Goal: Information Seeking & Learning: Check status

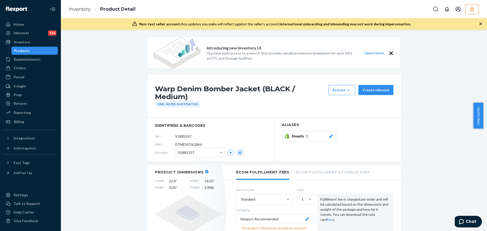
click at [469, 12] on button "button" at bounding box center [472, 9] width 14 height 10
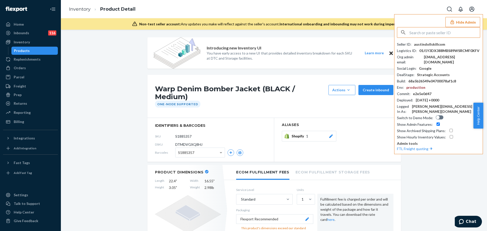
drag, startPoint x: 433, startPoint y: 34, endPoint x: 436, endPoint y: 36, distance: 3.2
click at [433, 35] on input "text" at bounding box center [444, 32] width 71 height 10
click at [420, 33] on input "cattasurus" at bounding box center [444, 32] width 71 height 10
type input "cattasaurus"
click at [431, 60] on span "contactcattasauruscom" at bounding box center [431, 59] width 59 height 5
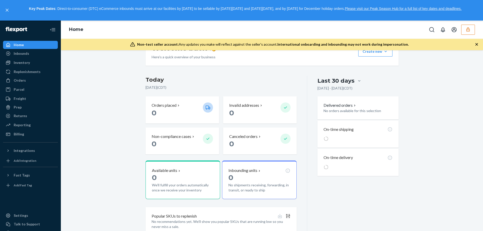
scroll to position [87, 0]
click at [466, 28] on icon "button" at bounding box center [468, 29] width 5 height 5
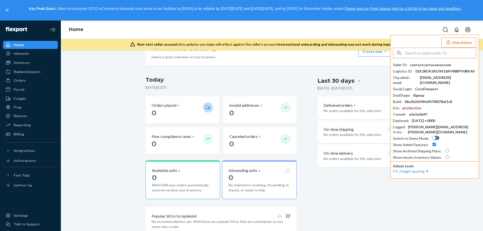
click at [452, 55] on input "text" at bounding box center [441, 53] width 71 height 10
type input "modkat"
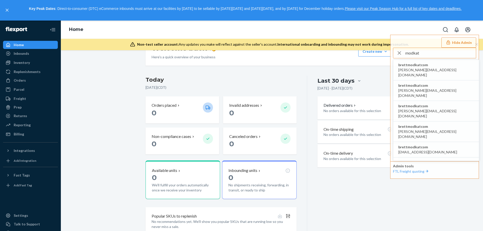
click at [98, 102] on div "Starting July 1, 2025, a $500 monthly minimum fee is applicable to all merchant…" at bounding box center [272, 105] width 415 height 271
click at [29, 63] on div "Inventory" at bounding box center [22, 62] width 16 height 5
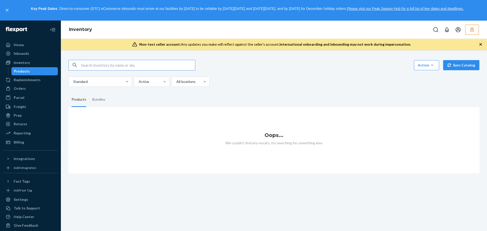
click at [471, 30] on icon "button" at bounding box center [471, 29] width 3 height 4
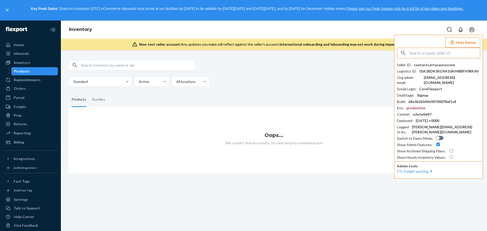
click at [419, 53] on input "text" at bounding box center [444, 53] width 71 height 10
paste input "01GXZJV9EVPXJ3280X3DV4A8E4"
type input "01GXZJV9EVPXJ3280X3DV4A8E4"
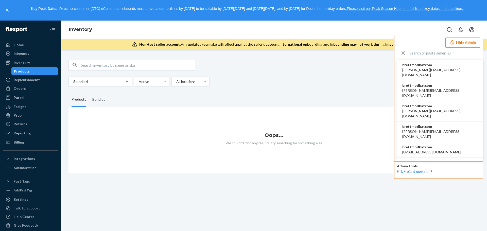
type input "01GXZJV9EVPXJ3280X3DV4A8E4"
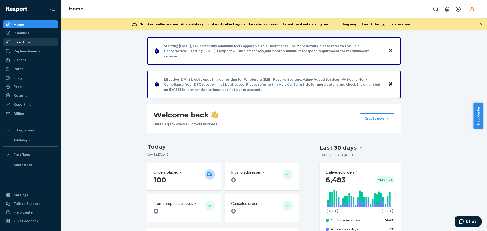
click at [23, 42] on div "Inventory" at bounding box center [22, 42] width 16 height 5
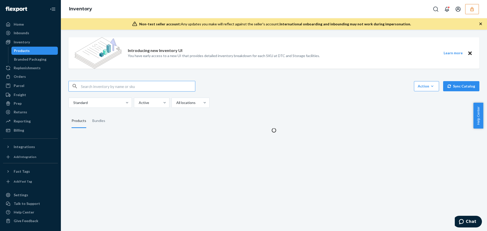
click at [113, 85] on input "text" at bounding box center [138, 86] width 114 height 10
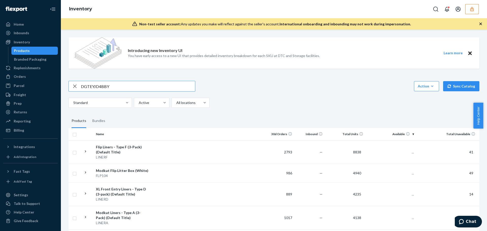
type input "DGTEYJD4BBY"
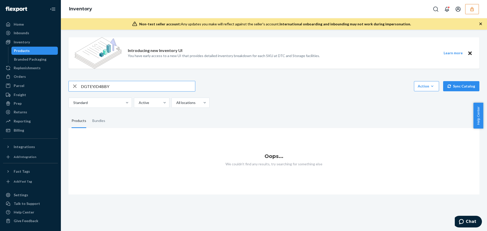
click at [113, 87] on input "DGTEYJD4BBY" at bounding box center [138, 86] width 114 height 10
click at [81, 86] on input "DGTEYJD4BBY" at bounding box center [138, 86] width 114 height 10
click at [126, 87] on input "DGTEYJD4BBY" at bounding box center [138, 86] width 114 height 10
click at [466, 10] on button "button" at bounding box center [472, 9] width 14 height 10
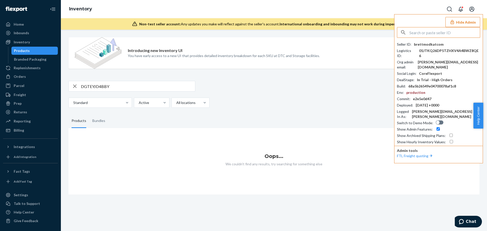
click at [427, 34] on input "text" at bounding box center [444, 32] width 71 height 10
paste input "01GXZJV9EVPXJ3280X3DV4A8E4"
type input "01GXZJV9EVPXJ3280X3DV4A8E4"
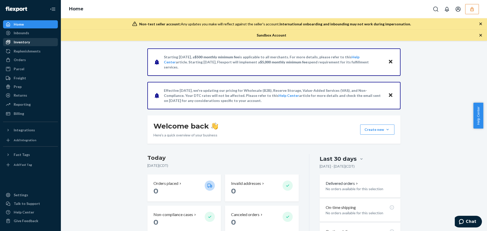
click at [28, 41] on div "Inventory" at bounding box center [22, 42] width 16 height 5
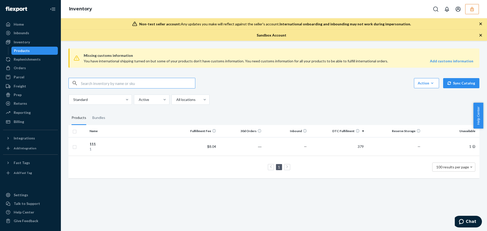
click at [186, 82] on input "text" at bounding box center [138, 83] width 114 height 10
type input "DGTEYJD4BBY"
click at [97, 149] on div "1" at bounding box center [130, 149] width 81 height 5
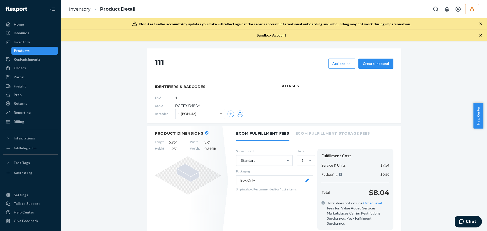
scroll to position [25, 0]
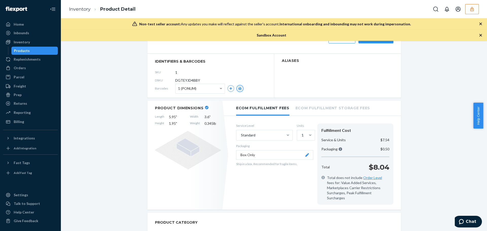
click at [238, 89] on icon "button" at bounding box center [239, 88] width 3 height 3
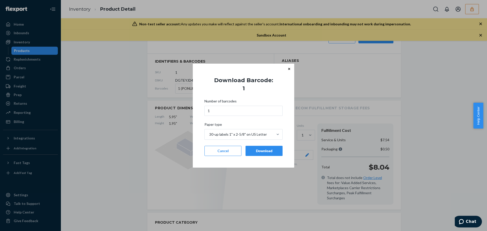
click at [265, 152] on div "Download" at bounding box center [264, 150] width 28 height 5
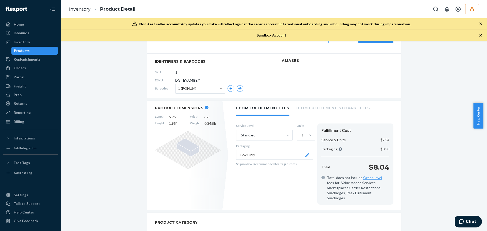
click at [210, 88] on div "1 (PONUM)" at bounding box center [200, 88] width 49 height 9
click at [238, 90] on icon "button" at bounding box center [240, 88] width 4 height 3
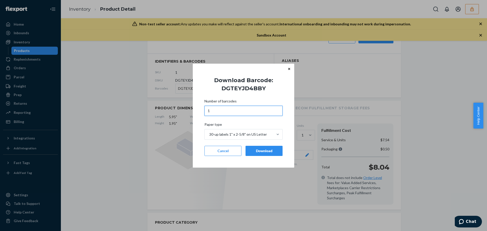
click at [220, 110] on input "1" at bounding box center [243, 111] width 78 height 10
type input "10"
click at [267, 152] on div "Download" at bounding box center [264, 150] width 28 height 5
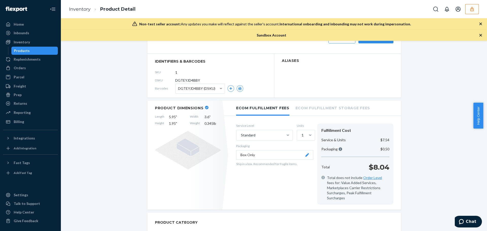
click at [474, 11] on icon "button" at bounding box center [471, 9] width 3 height 4
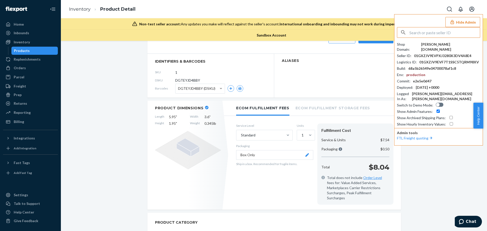
click at [448, 30] on input "text" at bounding box center [444, 32] width 71 height 10
type input "itmastercoldwatercreekcom"
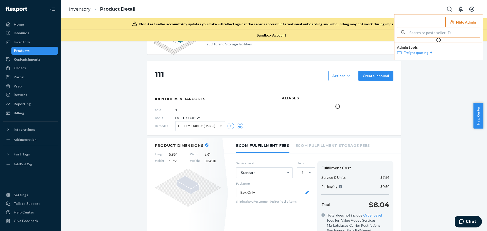
scroll to position [63, 0]
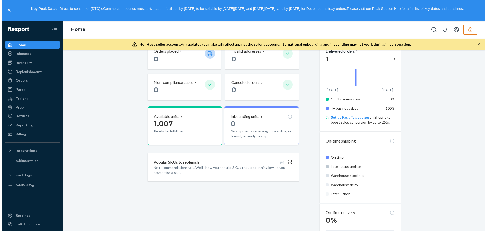
scroll to position [40, 0]
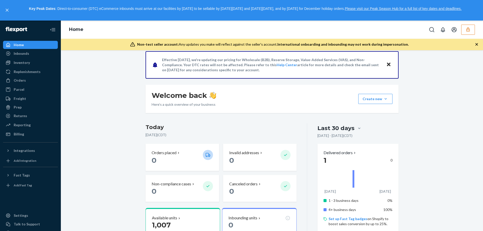
click at [467, 32] on button "button" at bounding box center [468, 30] width 14 height 10
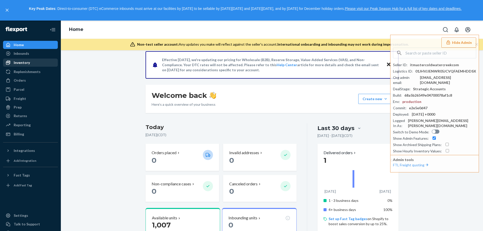
drag, startPoint x: 31, startPoint y: 62, endPoint x: 58, endPoint y: 66, distance: 26.4
click at [31, 62] on div "Inventory" at bounding box center [31, 62] width 54 height 7
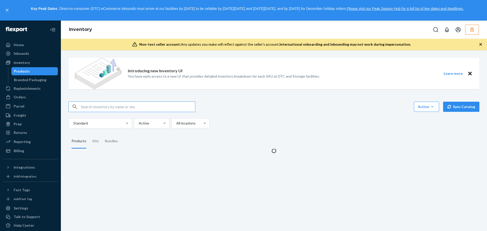
click at [102, 105] on input "text" at bounding box center [138, 107] width 114 height 10
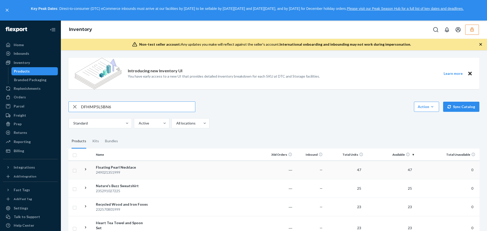
type input "DFHMP5L5BN6"
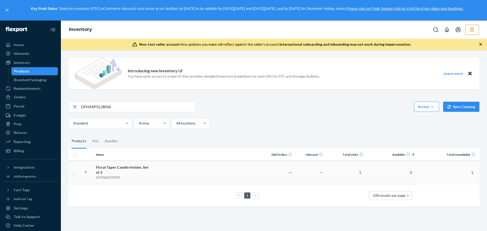
click at [130, 169] on div "Floral Taper Candle Holder, Set of 3" at bounding box center [122, 170] width 53 height 10
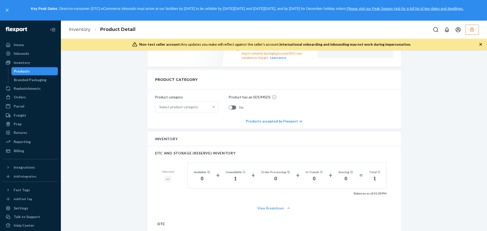
scroll to position [101, 0]
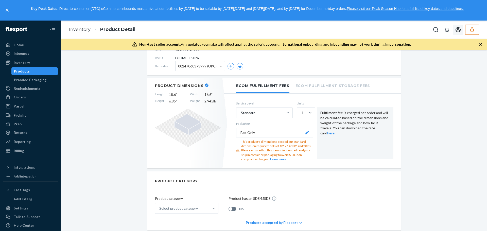
click at [472, 31] on icon "button" at bounding box center [471, 29] width 5 height 5
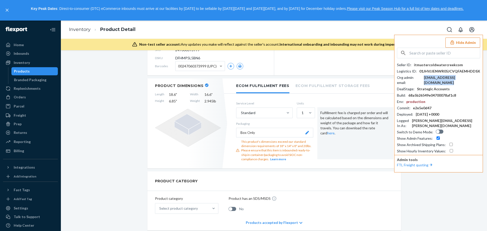
click at [444, 78] on div "it.master@coldwatercreek.com" at bounding box center [452, 80] width 56 height 10
copy div "it.master@coldwatercreek.com"
click at [445, 64] on div "itmastercoldwatercreekcom" at bounding box center [438, 64] width 49 height 5
copy div "itmastercoldwatercreekcom"
click at [459, 78] on div "it.master@coldwatercreek.com" at bounding box center [452, 80] width 56 height 10
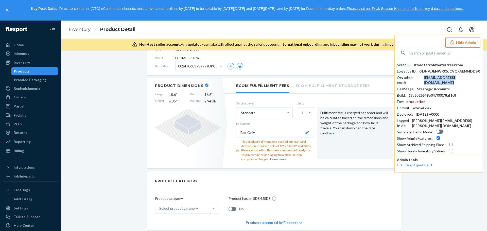
copy div "it.master@coldwatercreek.com"
click at [434, 56] on input "text" at bounding box center [444, 53] width 71 height 10
paste input "cbaldominosiwilifecom"
type input "cbaldominosiwilifecom"
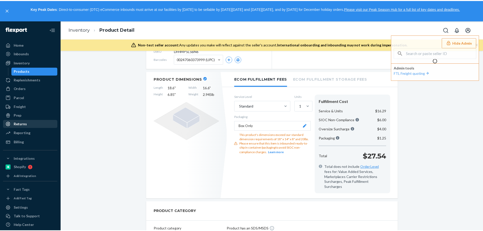
scroll to position [94, 0]
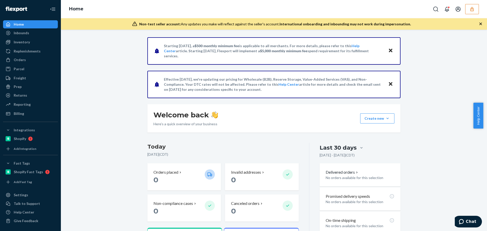
click at [472, 10] on icon "button" at bounding box center [471, 9] width 3 height 4
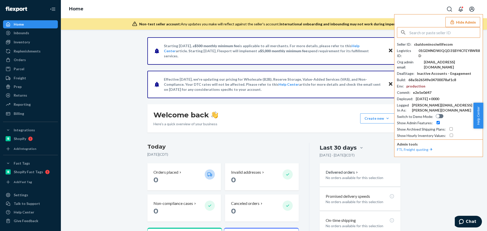
click at [460, 61] on div "[EMAIL_ADDRESS][DOMAIN_NAME]" at bounding box center [452, 65] width 56 height 10
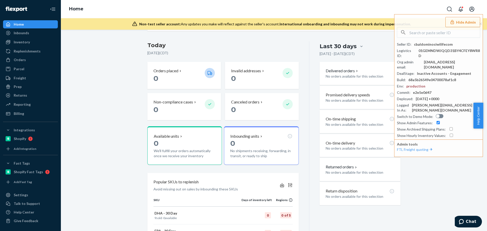
scroll to position [127, 0]
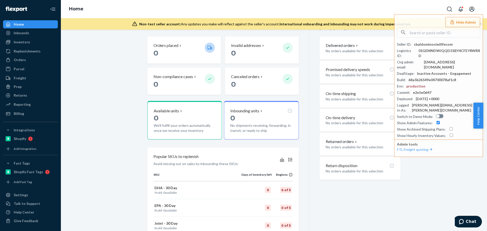
click at [113, 118] on div "Starting [DATE], a $500 monthly minimum fee is applicable to all merchants. For…" at bounding box center [274, 103] width 418 height 386
drag, startPoint x: 82, startPoint y: 61, endPoint x: 101, endPoint y: 61, distance: 19.3
click at [83, 61] on div "Starting [DATE], a $500 monthly minimum fee is applicable to all merchants. For…" at bounding box center [274, 103] width 418 height 386
click at [466, 29] on input "text" at bounding box center [444, 32] width 71 height 10
paste input "jgosslingnordicnaturalscom"
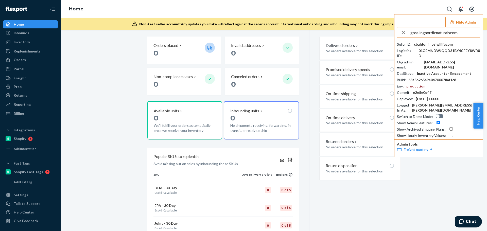
type input "jgosslingnordicnaturalscom"
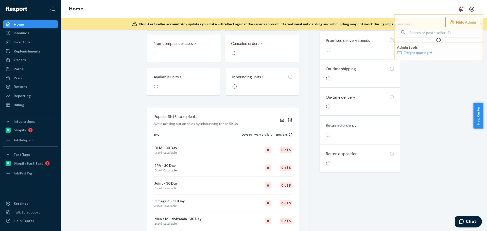
scroll to position [93, 0]
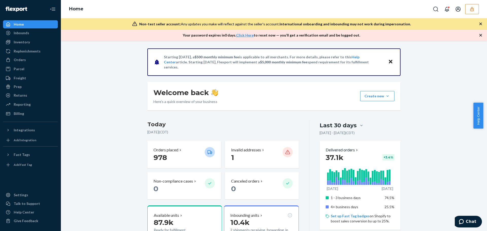
click at [470, 13] on button "button" at bounding box center [472, 9] width 14 height 10
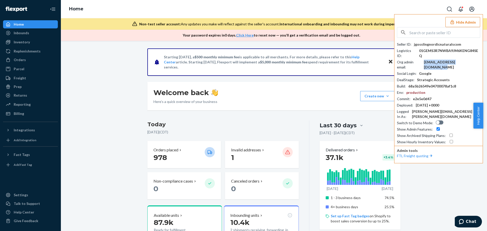
click at [435, 60] on div "aluber@nordicnaturals.com" at bounding box center [452, 65] width 56 height 10
click at [444, 60] on div "aluber@nordicnaturals.com" at bounding box center [452, 65] width 56 height 10
click at [421, 35] on input "text" at bounding box center [444, 32] width 71 height 10
paste input "rrigneymajusuperfoodscom"
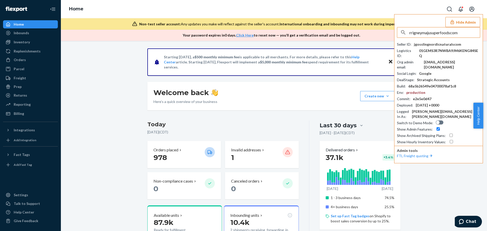
type input "rrigneymajusuperfoodscom"
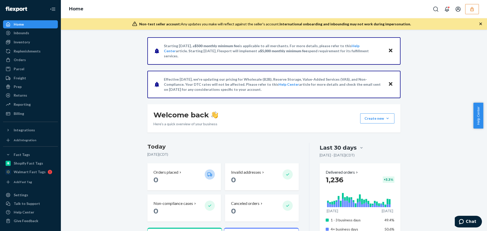
click at [478, 6] on button "button" at bounding box center [472, 9] width 14 height 10
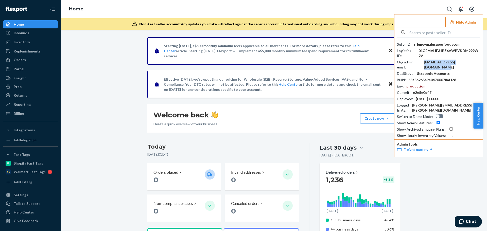
click at [435, 60] on div "rrigney@majusuperfoods.com" at bounding box center [452, 65] width 56 height 10
click at [444, 33] on input "text" at bounding box center [444, 32] width 71 height 10
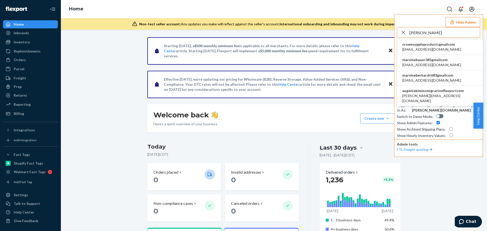
type input "arvine"
click at [418, 47] on span "[EMAIL_ADDRESS][DOMAIN_NAME]" at bounding box center [431, 49] width 59 height 5
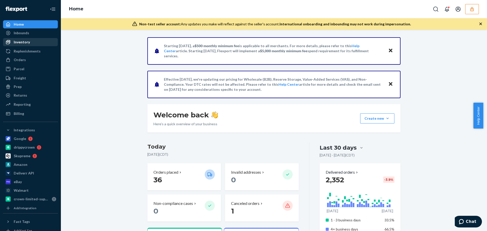
click at [26, 43] on div "Inventory" at bounding box center [22, 42] width 16 height 5
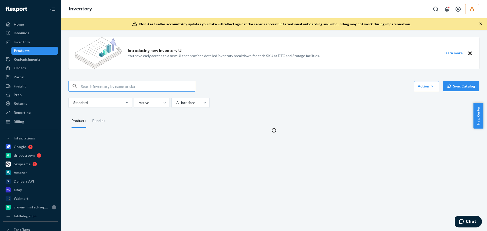
click at [101, 86] on input "text" at bounding box center [138, 86] width 114 height 10
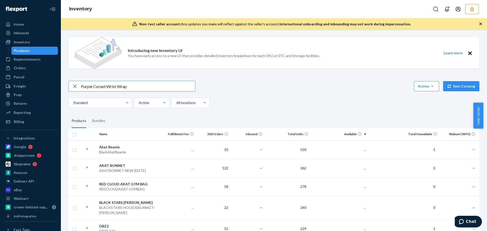
type input "Purple Cursed Wrist Wrap"
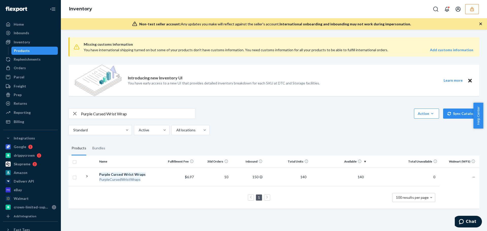
click at [123, 147] on fieldset "Products Bundles" at bounding box center [273, 148] width 411 height 14
click at [126, 175] on em "Wrist" at bounding box center [129, 174] width 10 height 4
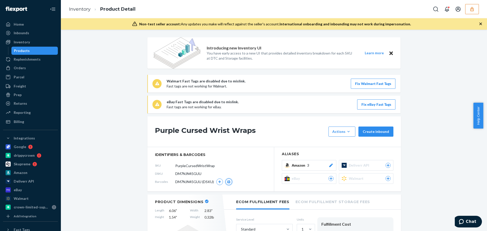
click at [229, 183] on icon "button" at bounding box center [228, 181] width 3 height 3
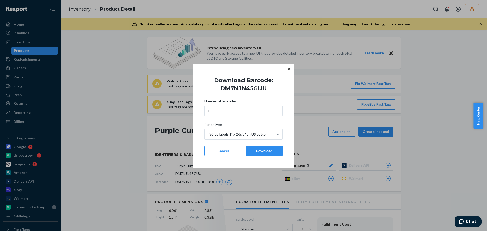
click at [264, 150] on div "Download" at bounding box center [264, 150] width 28 height 5
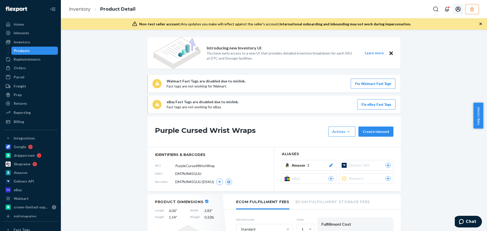
click at [471, 11] on icon "button" at bounding box center [471, 9] width 3 height 4
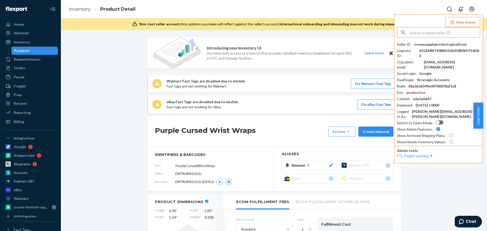
click at [451, 32] on input "text" at bounding box center [444, 32] width 71 height 10
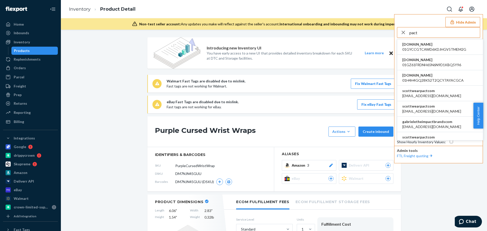
type input "pact"
click at [422, 95] on span "apowell@wearpact.com" at bounding box center [431, 95] width 59 height 5
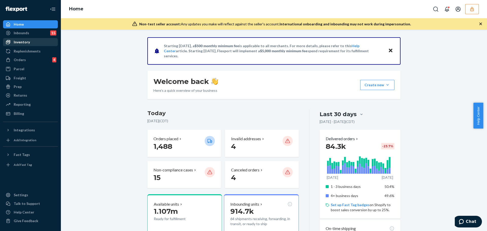
click at [36, 44] on div "Inventory" at bounding box center [31, 42] width 54 height 7
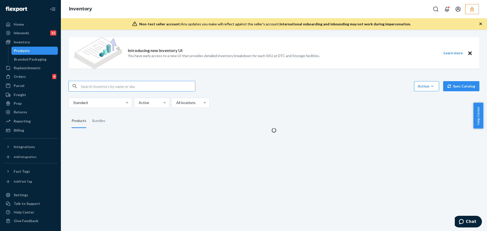
click at [106, 83] on input "text" at bounding box center [138, 86] width 114 height 10
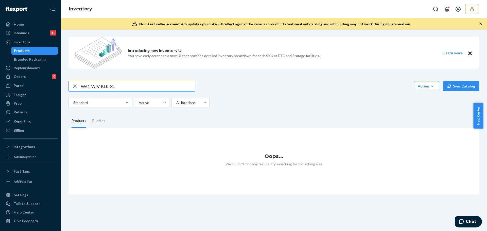
click at [105, 85] on input "WA1-WJV-BLK-XL" at bounding box center [138, 86] width 114 height 10
click at [121, 85] on input "WA1-WJV-BLK-XL" at bounding box center [138, 86] width 114 height 10
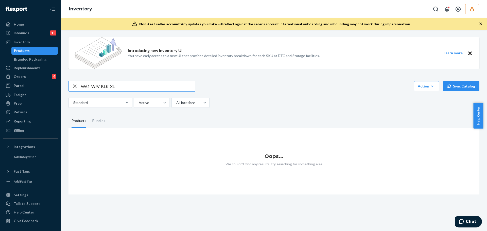
click at [121, 85] on input "WA1-WJV-BLK-XL" at bounding box center [138, 86] width 114 height 10
type input "towels"
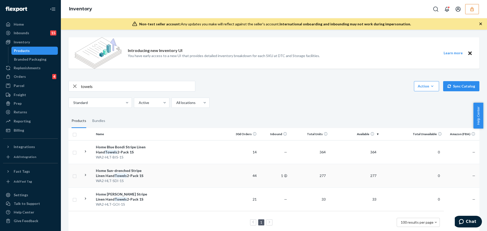
click at [158, 173] on td at bounding box center [189, 176] width 77 height 24
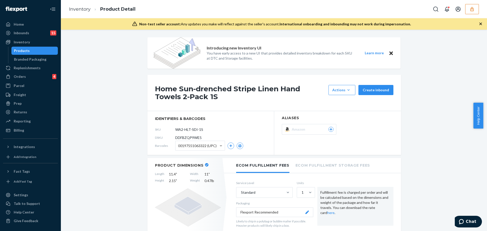
drag, startPoint x: 42, startPoint y: 50, endPoint x: 50, endPoint y: 55, distance: 9.1
click at [42, 50] on div "Products" at bounding box center [35, 50] width 46 height 7
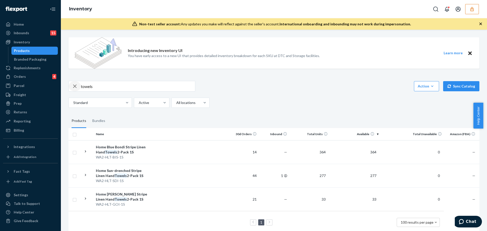
click at [73, 89] on icon "button" at bounding box center [75, 86] width 6 height 10
click at [89, 86] on input "text" at bounding box center [138, 86] width 114 height 10
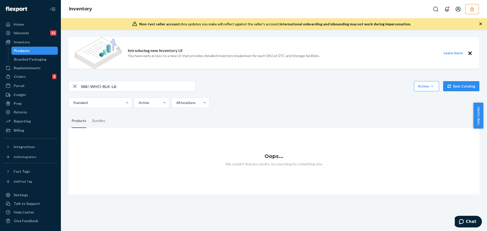
click at [89, 86] on input "WA!-WHO-BLK-LA" at bounding box center [138, 86] width 114 height 10
click at [125, 88] on input "WA1-WHO-BLK-LA" at bounding box center [138, 86] width 114 height 10
click at [124, 87] on input "WA1-WHO-BLK-LA" at bounding box center [138, 86] width 114 height 10
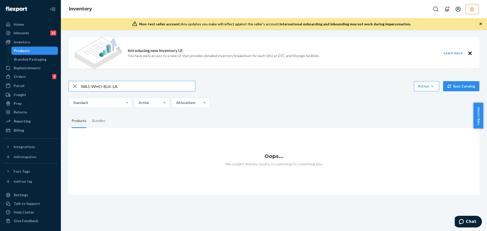
drag, startPoint x: 124, startPoint y: 87, endPoint x: 97, endPoint y: 85, distance: 26.5
click at [97, 85] on input "WA1-WHO-BLK-LA" at bounding box center [138, 86] width 114 height 10
type input "WA1-W4L-OLN-XS"
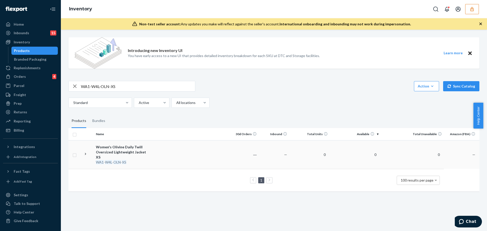
click at [141, 148] on div "Women's Olivine Daily Twill Oversized Lightweight Jacket XS" at bounding box center [122, 152] width 53 height 15
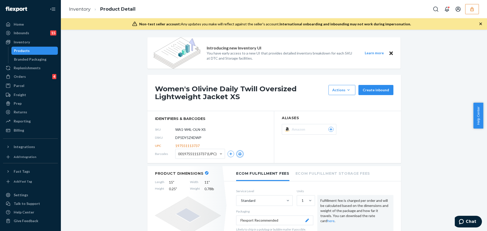
click at [237, 155] on button "button" at bounding box center [240, 154] width 7 height 7
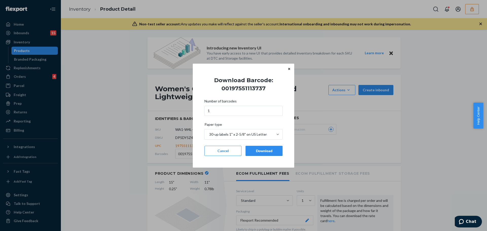
click at [267, 149] on div "Download" at bounding box center [264, 150] width 28 height 5
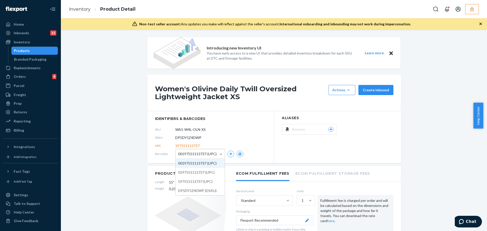
click at [203, 150] on span "00197551113737 (UPC)" at bounding box center [197, 154] width 39 height 9
click at [239, 154] on icon "button" at bounding box center [239, 153] width 3 height 3
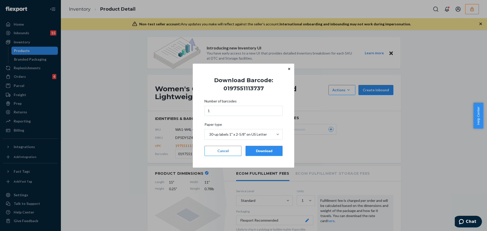
click at [266, 149] on div "Download" at bounding box center [264, 150] width 28 height 5
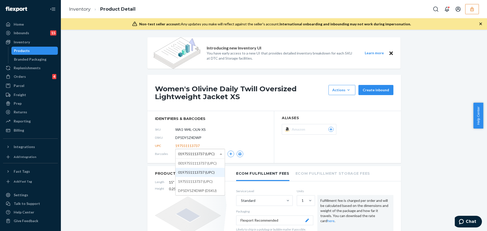
click at [191, 153] on span "0197551113737 (UPC)" at bounding box center [196, 154] width 37 height 9
click at [239, 152] on icon "button" at bounding box center [240, 153] width 4 height 3
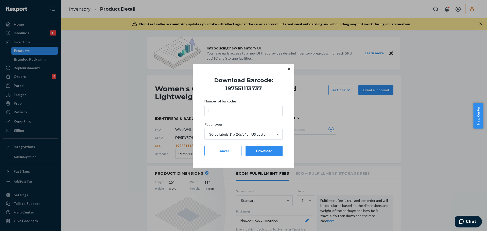
click at [257, 148] on div "Download" at bounding box center [264, 150] width 28 height 5
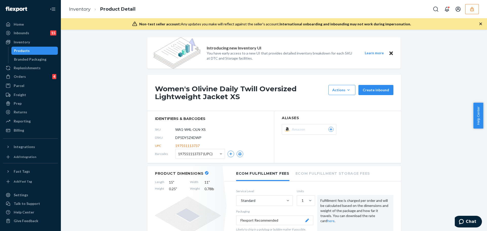
click at [209, 150] on span "197551113737 (UPC)" at bounding box center [195, 154] width 34 height 9
click at [238, 153] on icon "button" at bounding box center [239, 153] width 3 height 3
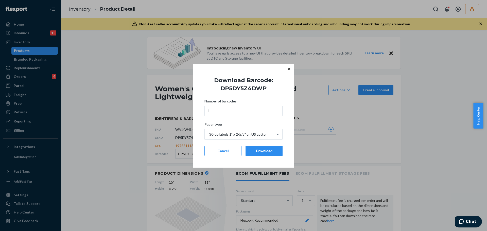
click at [255, 155] on button "Download" at bounding box center [264, 151] width 37 height 10
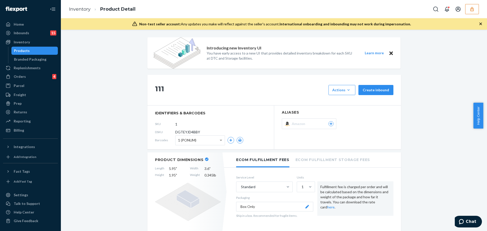
click at [470, 9] on icon "button" at bounding box center [471, 9] width 5 height 5
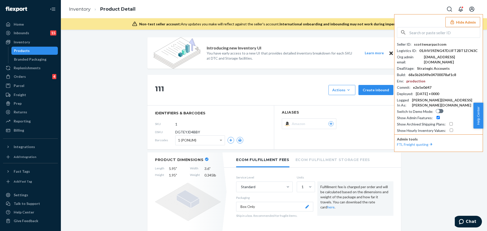
click at [392, 14] on div "Inventory Product Detail Hide Admin Seller ID : scottwearpactcom Logistics ID :…" at bounding box center [274, 9] width 426 height 18
drag, startPoint x: 95, startPoint y: 55, endPoint x: 102, endPoint y: 56, distance: 6.3
click at [444, 34] on input "text" at bounding box center [444, 32] width 71 height 10
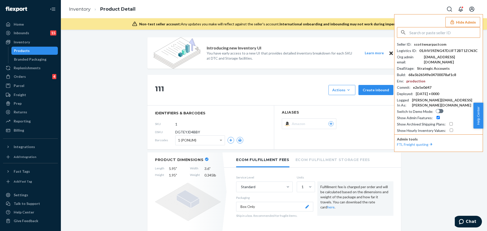
type input "a"
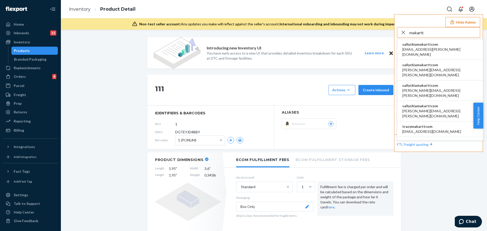
type input "makartt"
click at [426, 46] on span "sallychiamakarttcom" at bounding box center [440, 44] width 76 height 5
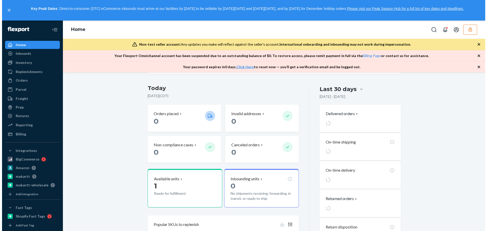
scroll to position [109, 0]
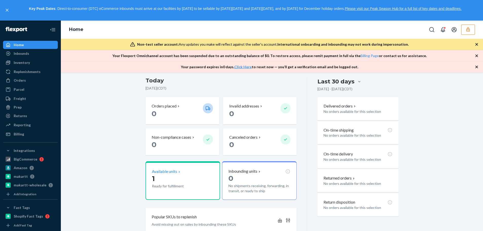
click at [161, 173] on p "Available units" at bounding box center [164, 172] width 25 height 6
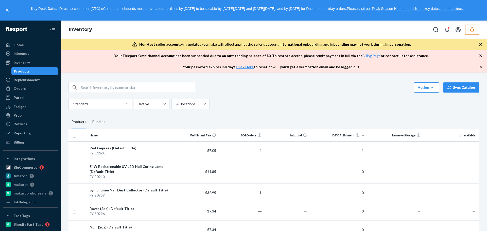
click at [471, 30] on icon "button" at bounding box center [471, 29] width 3 height 4
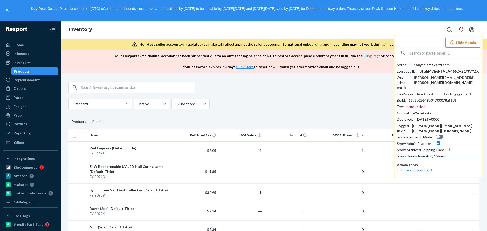
click at [442, 51] on input "text" at bounding box center [444, 53] width 71 height 10
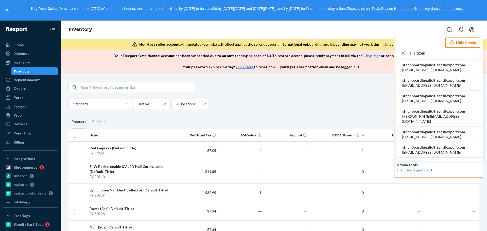
type input "allcitizen"
click at [445, 64] on span "sfnonboardingallcitizensflexportcom" at bounding box center [433, 64] width 63 height 5
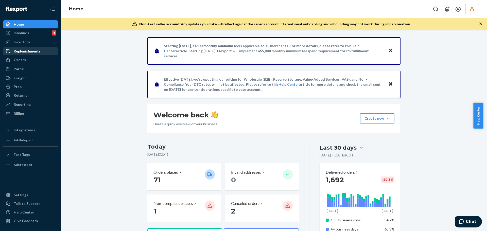
click at [24, 41] on div "Inventory" at bounding box center [22, 42] width 16 height 5
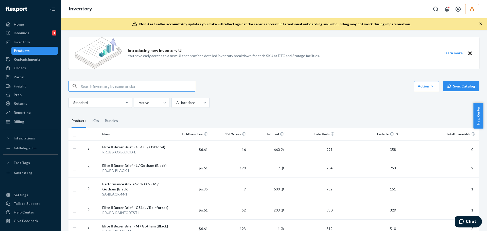
click at [110, 86] on input "text" at bounding box center [138, 86] width 114 height 10
type input "white"
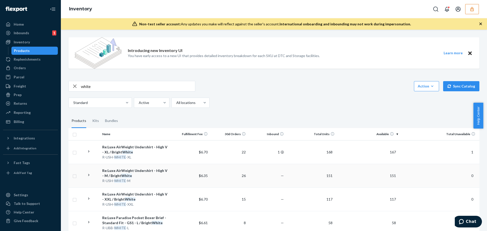
scroll to position [25, 0]
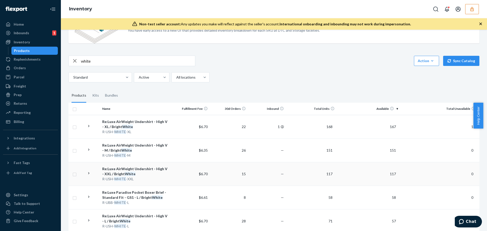
click at [143, 176] on div "Re:Luxe AirWeight Undershirt - High V - XXL / Bright White" at bounding box center [135, 171] width 67 height 10
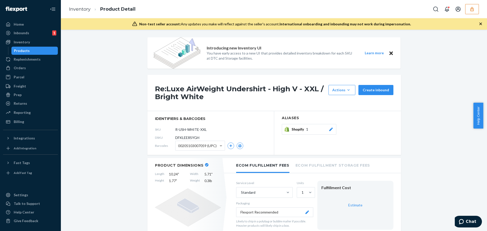
drag, startPoint x: 481, startPoint y: 23, endPoint x: 487, endPoint y: 36, distance: 14.7
click at [481, 23] on icon "button" at bounding box center [480, 23] width 5 height 5
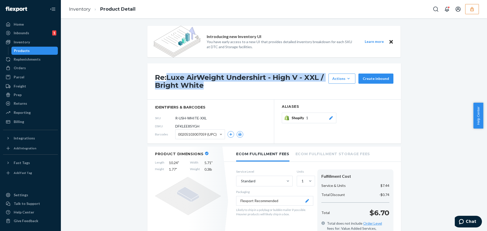
drag, startPoint x: 166, startPoint y: 76, endPoint x: 212, endPoint y: 89, distance: 47.8
click at [212, 89] on h1 "Re:Luxe AirWeight Undershirt - High V - XXL / Bright White" at bounding box center [240, 82] width 171 height 16
click at [216, 90] on div "Re:Luxe AirWeight Undershirt - High V - XXL / Bright White Actions Add componen…" at bounding box center [274, 81] width 254 height 36
drag, startPoint x: 154, startPoint y: 75, endPoint x: 295, endPoint y: 78, distance: 141.3
click at [295, 78] on h1 "Re:Luxe AirWeight Undershirt - High V - XXL / Bright White" at bounding box center [240, 82] width 171 height 16
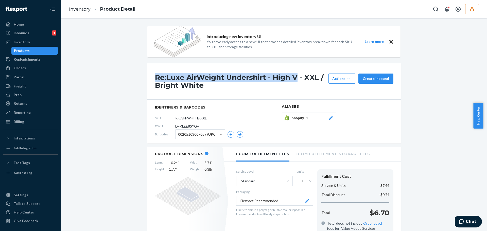
copy h1 "Re:Luxe AirWeight Undershirt - High V"
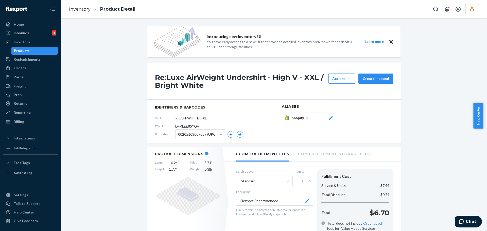
click at [234, 135] on div "00205103007059 (UPC)" at bounding box center [209, 134] width 68 height 10
click at [239, 137] on button "button" at bounding box center [240, 134] width 7 height 7
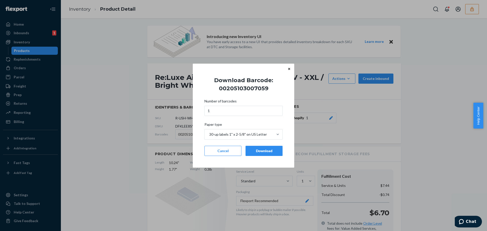
click at [263, 152] on div "Download" at bounding box center [264, 150] width 28 height 5
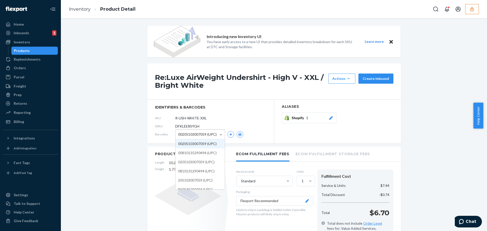
click at [199, 135] on span "00205103007059 (UPC)" at bounding box center [197, 134] width 39 height 9
click at [237, 134] on div "00810135290494 (UPC)" at bounding box center [209, 134] width 68 height 10
click at [238, 134] on icon "button" at bounding box center [239, 134] width 3 height 3
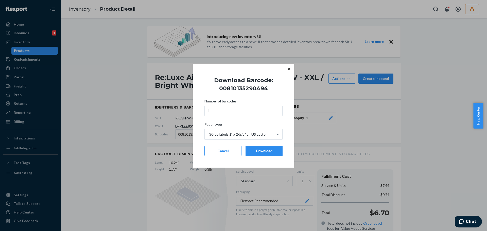
click at [265, 154] on button "Download" at bounding box center [264, 151] width 37 height 10
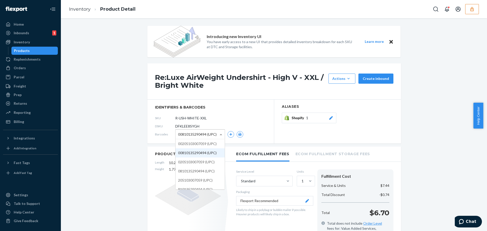
click at [203, 134] on span "00810135290494 (UPC)" at bounding box center [197, 134] width 39 height 9
click at [238, 135] on icon "button" at bounding box center [240, 134] width 4 height 3
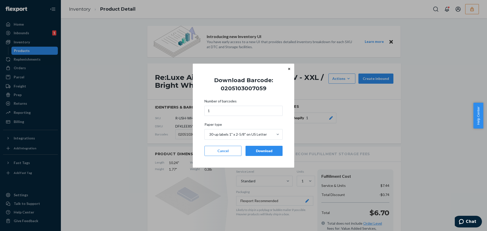
click at [263, 154] on button "Download" at bounding box center [264, 151] width 37 height 10
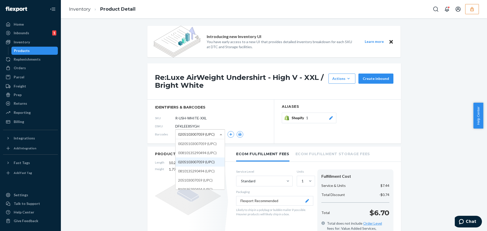
click at [201, 136] on span "0205103007059 (UPC)" at bounding box center [196, 134] width 37 height 9
click at [238, 135] on icon "button" at bounding box center [240, 134] width 4 height 3
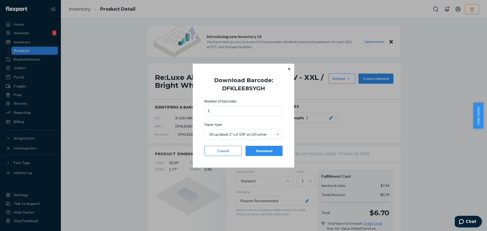
click at [270, 153] on div "Download" at bounding box center [264, 150] width 28 height 5
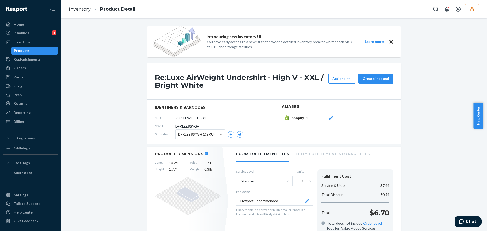
drag, startPoint x: 473, startPoint y: 8, endPoint x: 474, endPoint y: 13, distance: 4.6
click at [473, 8] on icon "button" at bounding box center [471, 9] width 3 height 4
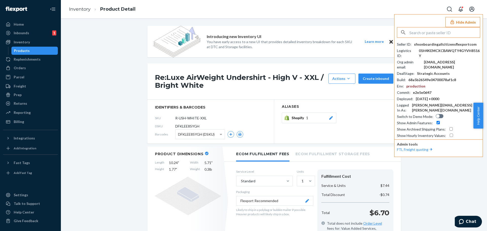
click at [448, 30] on input "text" at bounding box center [444, 32] width 71 height 10
type input "shoproxstoregmailcom"
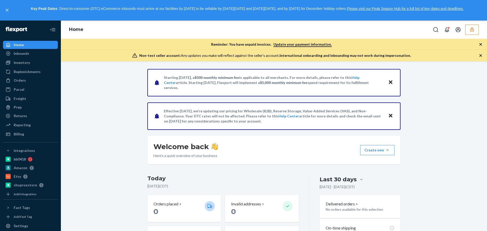
scroll to position [152, 0]
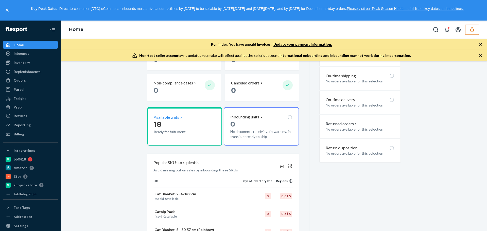
click at [172, 117] on p "Available units" at bounding box center [166, 117] width 25 height 6
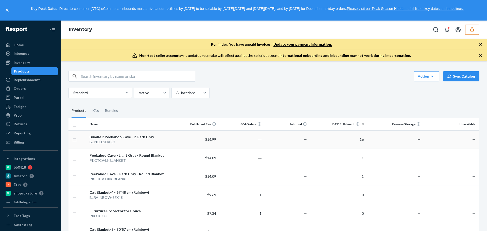
click at [125, 141] on div "BUNDLE2DARK" at bounding box center [130, 141] width 81 height 5
